Goal: Task Accomplishment & Management: Manage account settings

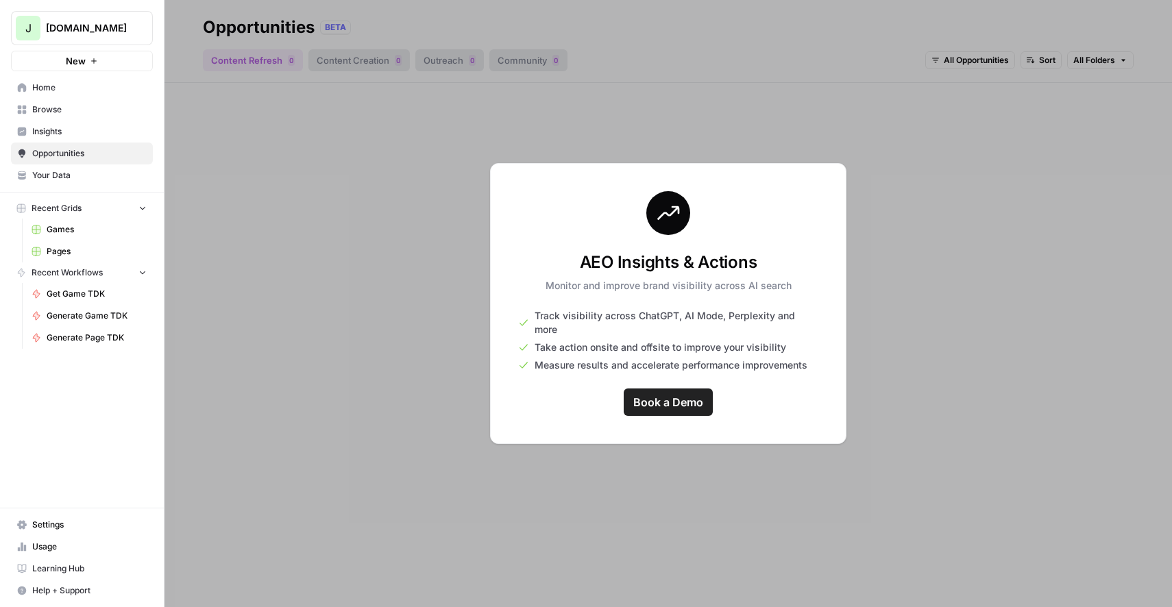
click at [953, 308] on div at bounding box center [667, 303] width 1007 height 607
click at [541, 136] on div at bounding box center [667, 303] width 1007 height 607
click at [387, 279] on div at bounding box center [667, 303] width 1007 height 607
click at [63, 86] on span "Home" at bounding box center [89, 88] width 114 height 12
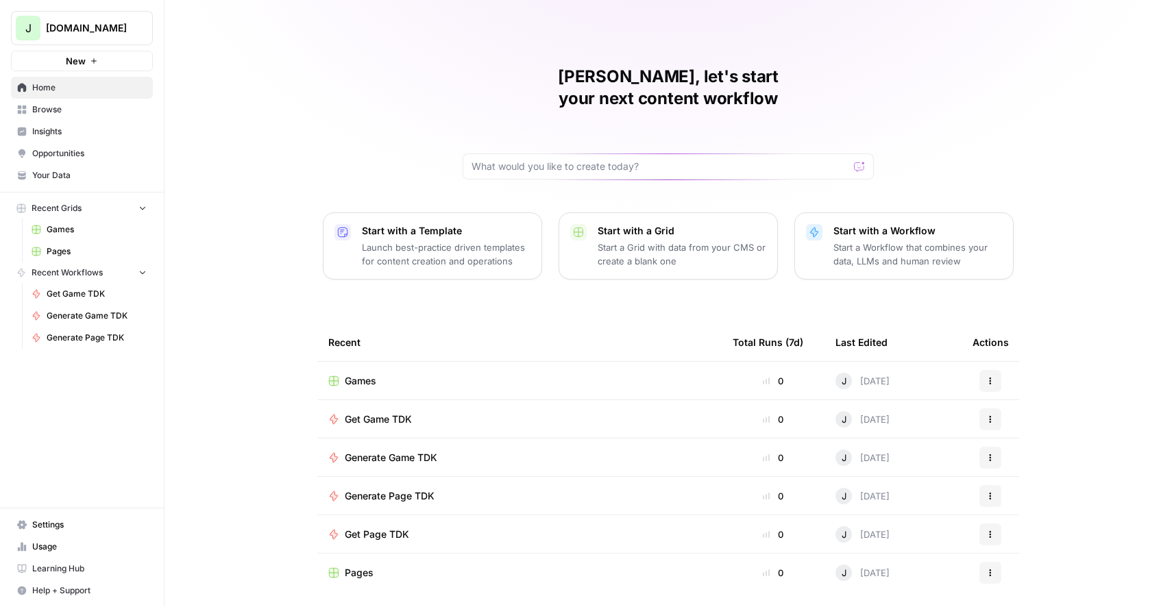
click at [1044, 148] on div "[PERSON_NAME], let's start your next content workflow Start with a Template Lau…" at bounding box center [667, 307] width 1007 height 614
click at [69, 530] on span "Settings" at bounding box center [89, 525] width 114 height 12
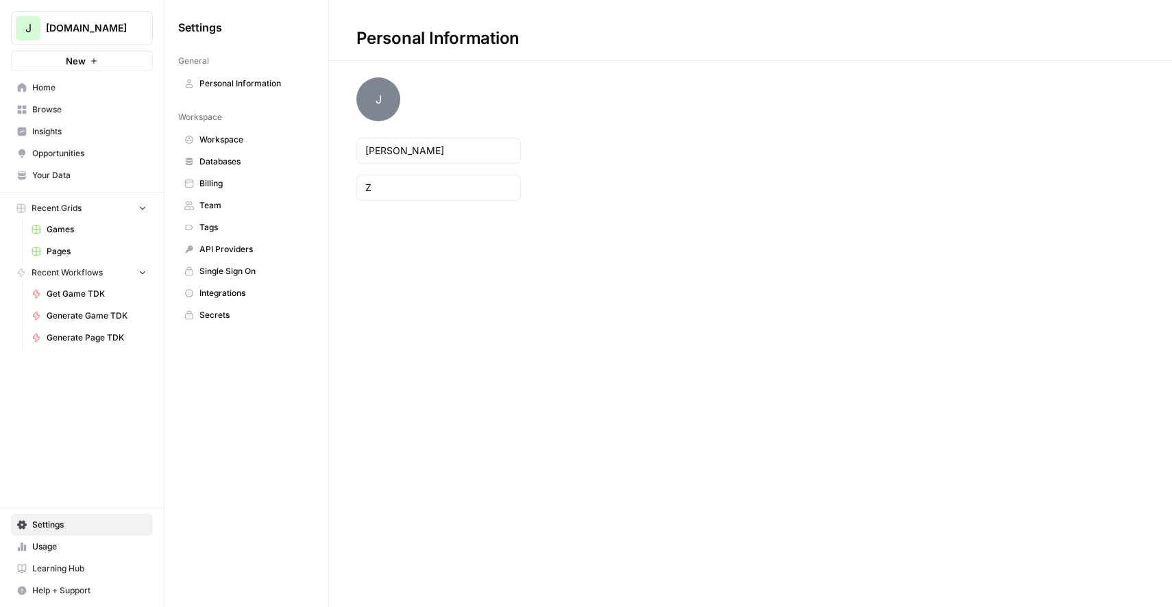
click at [224, 207] on span "Team" at bounding box center [253, 205] width 109 height 12
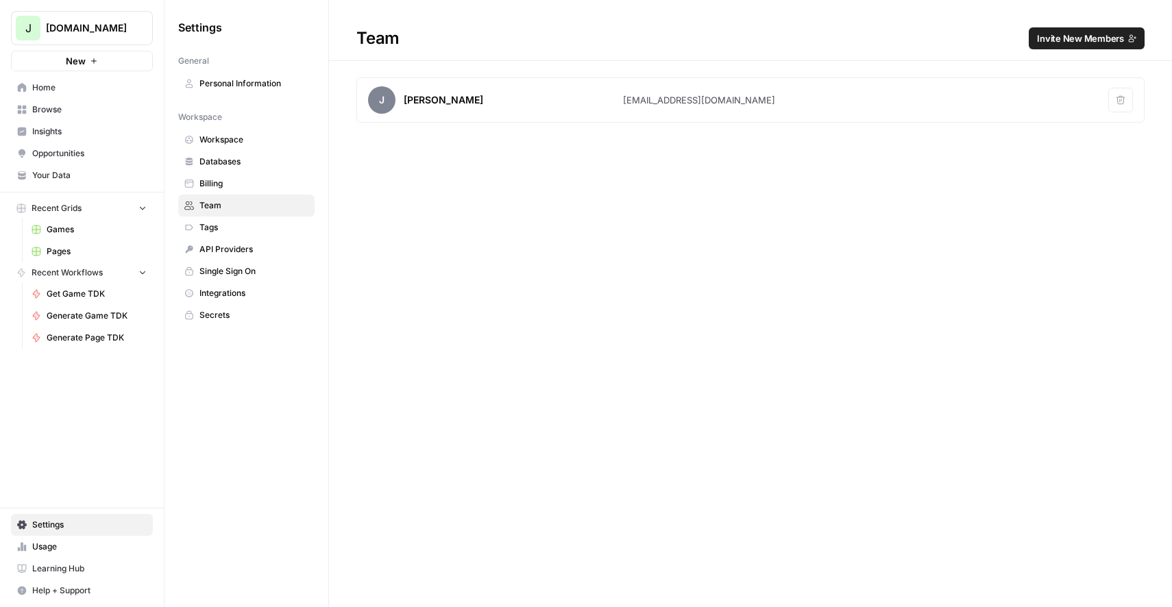
click at [806, 365] on div "Team Invite New Members [PERSON_NAME] Z [EMAIL_ADDRESS][DOMAIN_NAME] Remove user" at bounding box center [750, 303] width 843 height 607
click at [536, 299] on div "Team Invite New Members [PERSON_NAME] Z [EMAIL_ADDRESS][DOMAIN_NAME] Remove user" at bounding box center [750, 303] width 843 height 607
click at [580, 347] on div "Team Invite New Members [PERSON_NAME] Z [EMAIL_ADDRESS][DOMAIN_NAME] Remove user" at bounding box center [750, 303] width 843 height 607
click at [705, 430] on div "Team Invite New Members [PERSON_NAME] Z [EMAIL_ADDRESS][DOMAIN_NAME] Remove user" at bounding box center [750, 303] width 843 height 607
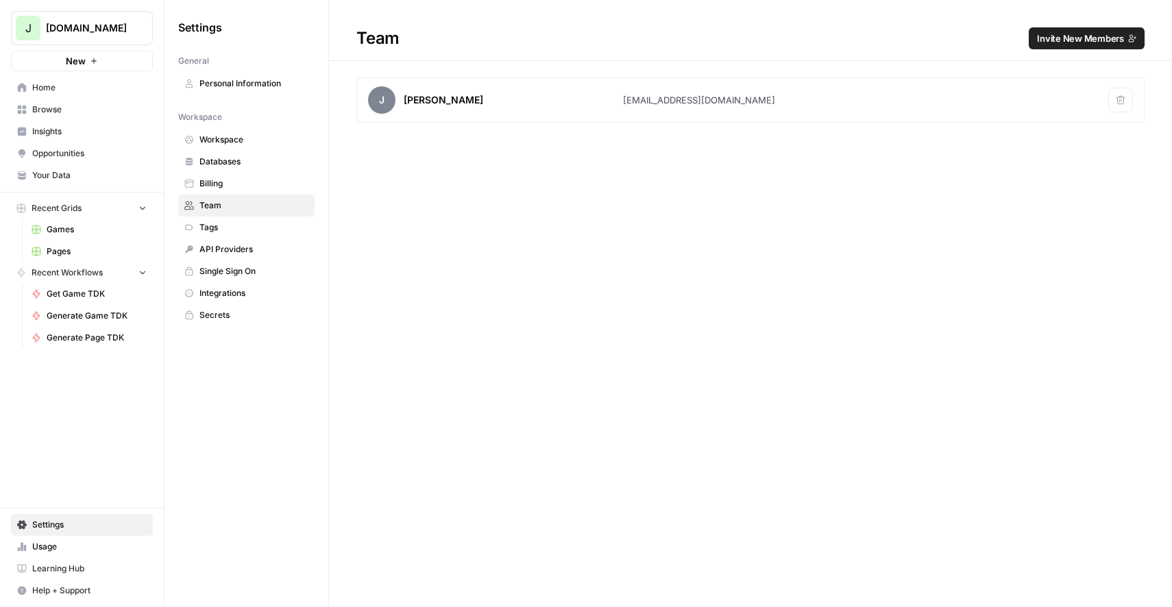
click at [705, 430] on div "Team Invite New Members [PERSON_NAME] Z [EMAIL_ADDRESS][DOMAIN_NAME] Remove user" at bounding box center [750, 303] width 843 height 607
click at [1053, 36] on span "Invite New Members" at bounding box center [1080, 39] width 87 height 14
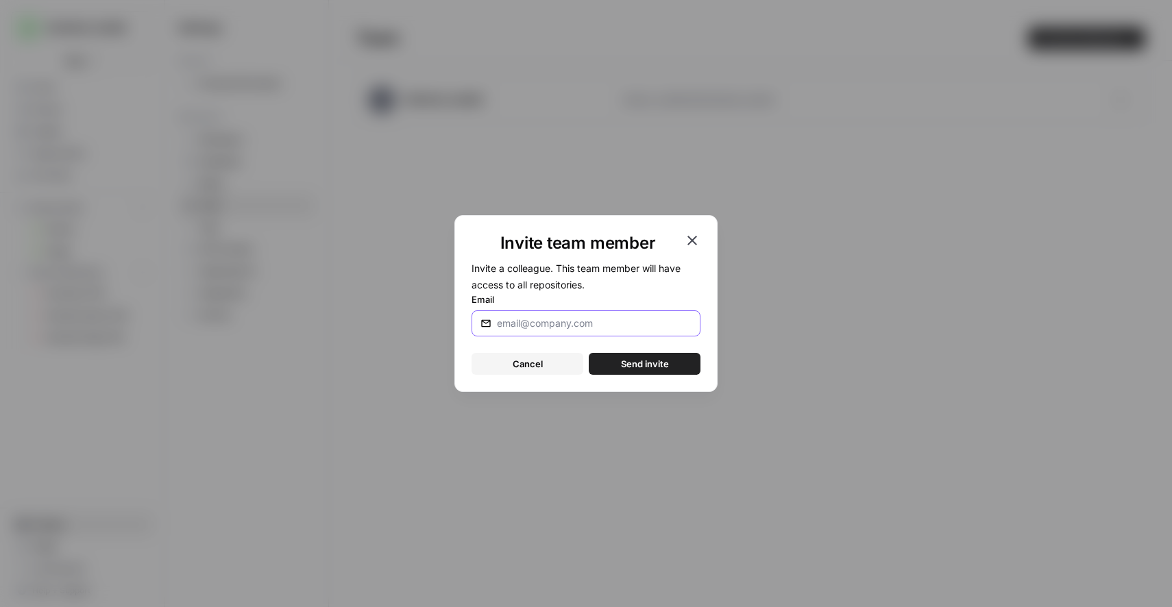
click at [518, 330] on input "Email" at bounding box center [594, 324] width 195 height 14
paste input "[PERSON_NAME][EMAIL_ADDRESS][DOMAIN_NAME]"
type input "[PERSON_NAME][EMAIL_ADDRESS][DOMAIN_NAME]"
click at [635, 367] on span "Send invite" at bounding box center [645, 364] width 48 height 14
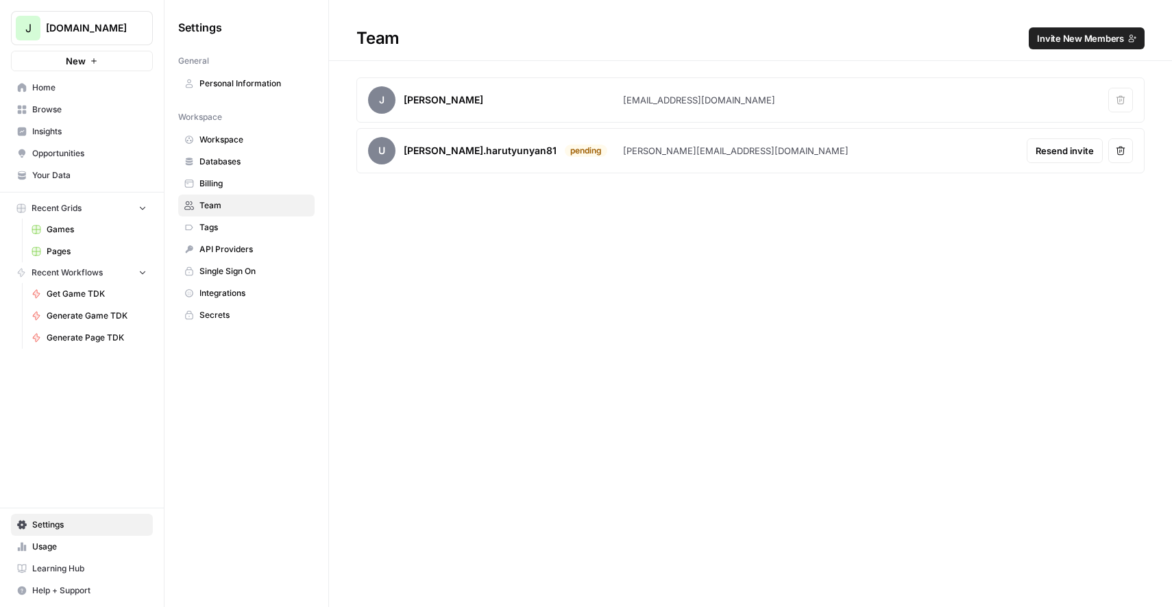
click at [605, 273] on div "Team Invite New Members J Jolie Z jolie@bc.game Remove user u maria.harutyunyan…" at bounding box center [750, 303] width 843 height 607
